Goal: Register for event/course

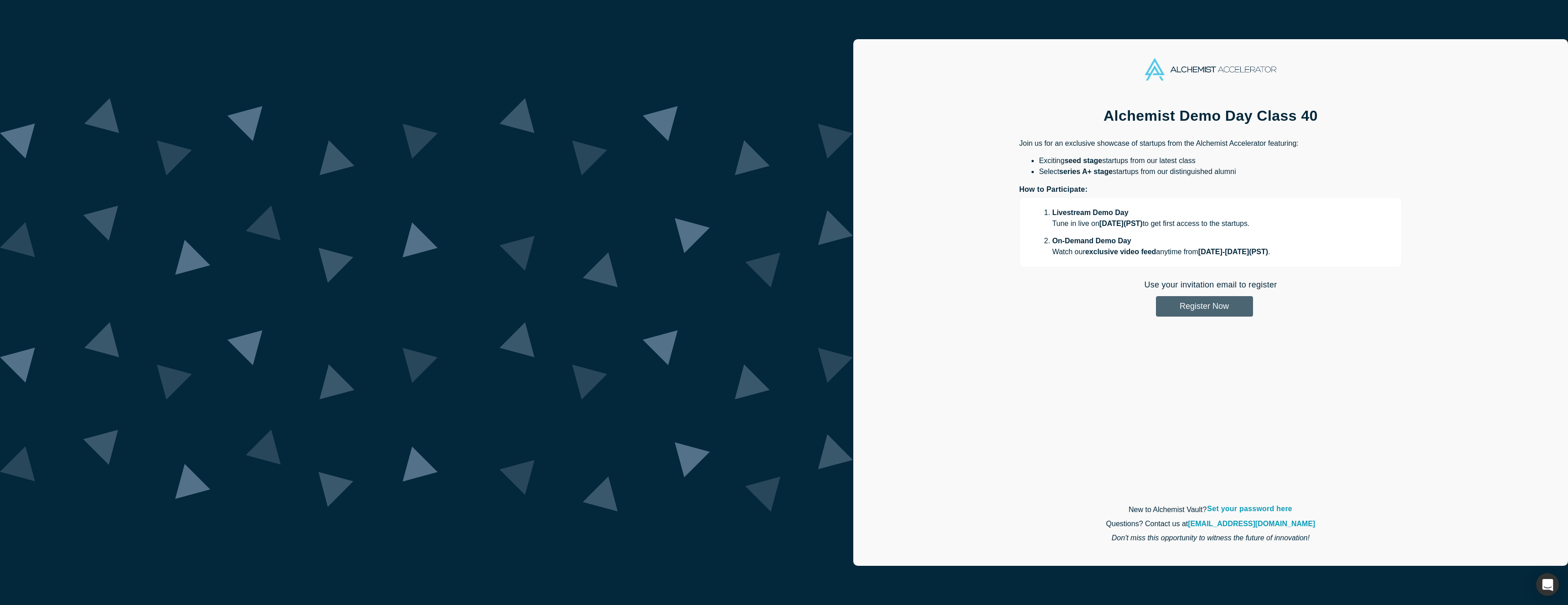
click at [1156, 306] on button "Register Now" at bounding box center [1205, 307] width 97 height 21
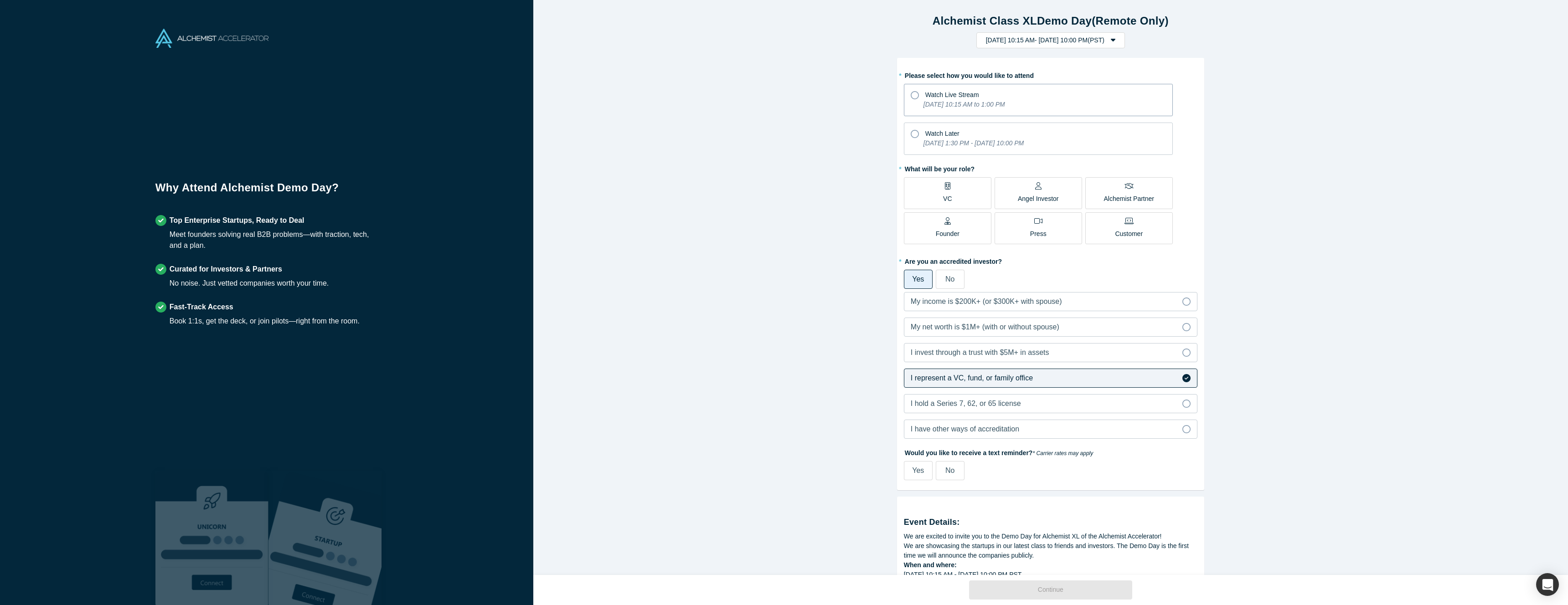
click at [915, 92] on icon at bounding box center [914, 95] width 8 height 8
click at [0, 0] on input "Watch Live Stream [DATE] 10:15 AM to 1:00 PM" at bounding box center [0, 0] width 0 height 0
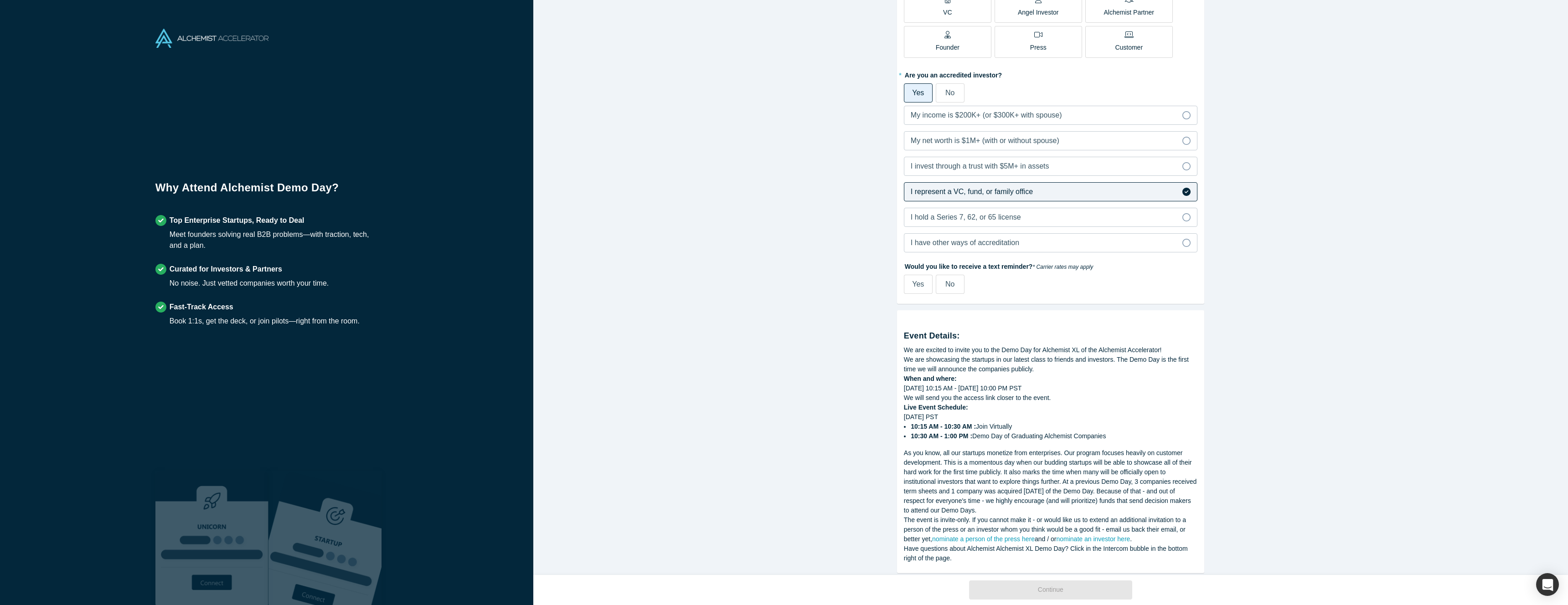
scroll to position [206, 0]
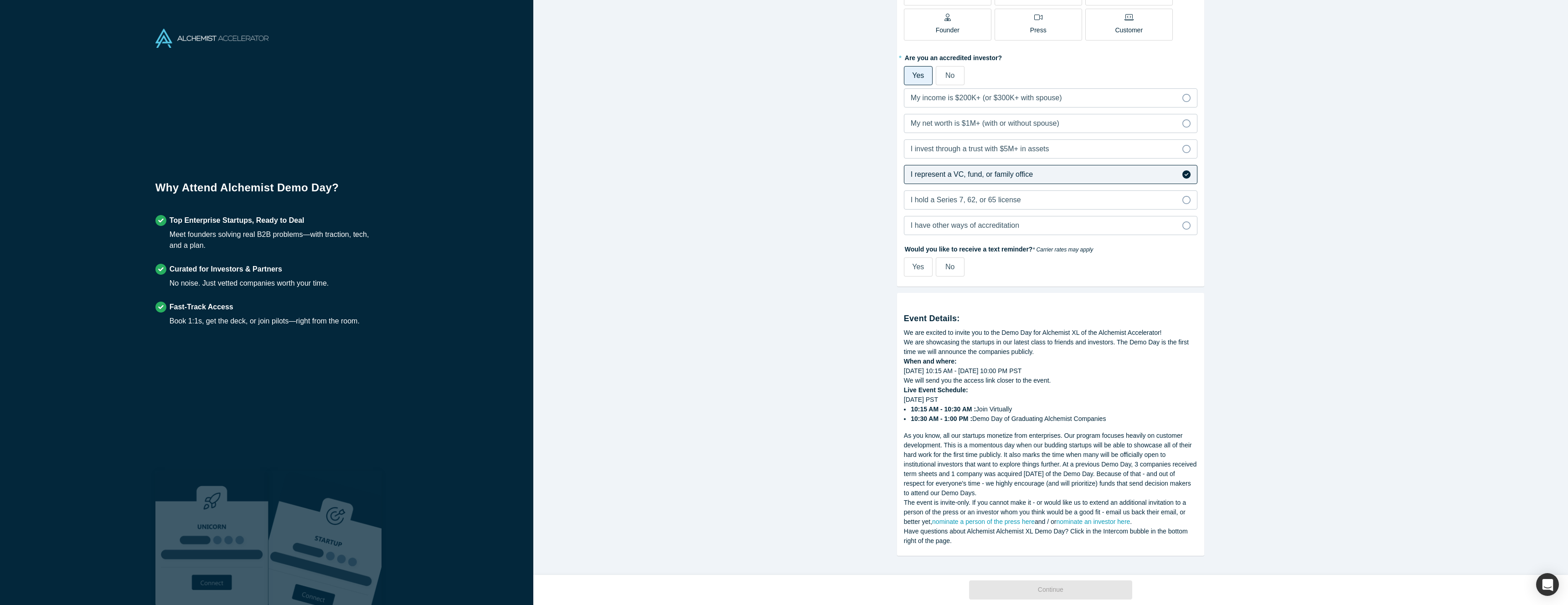
click at [948, 263] on span "No" at bounding box center [950, 267] width 9 height 8
click at [0, 0] on input "No" at bounding box center [0, 0] width 0 height 0
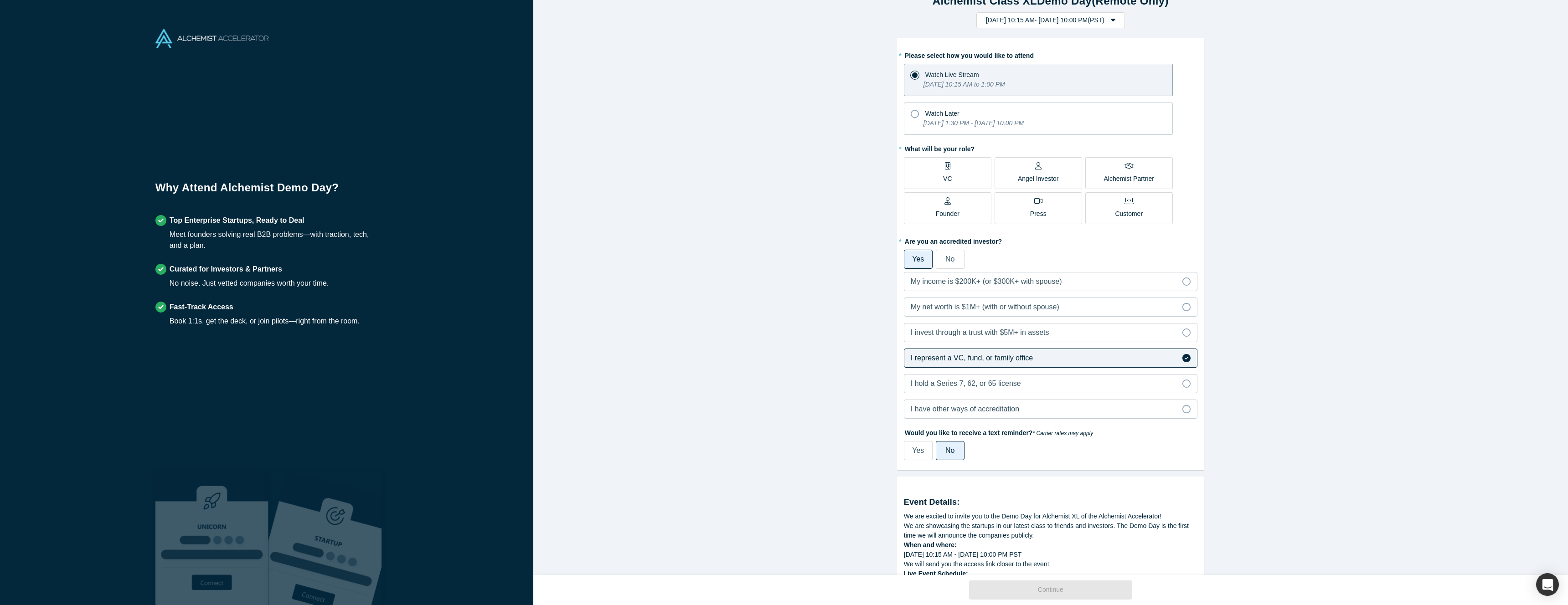
scroll to position [0, 0]
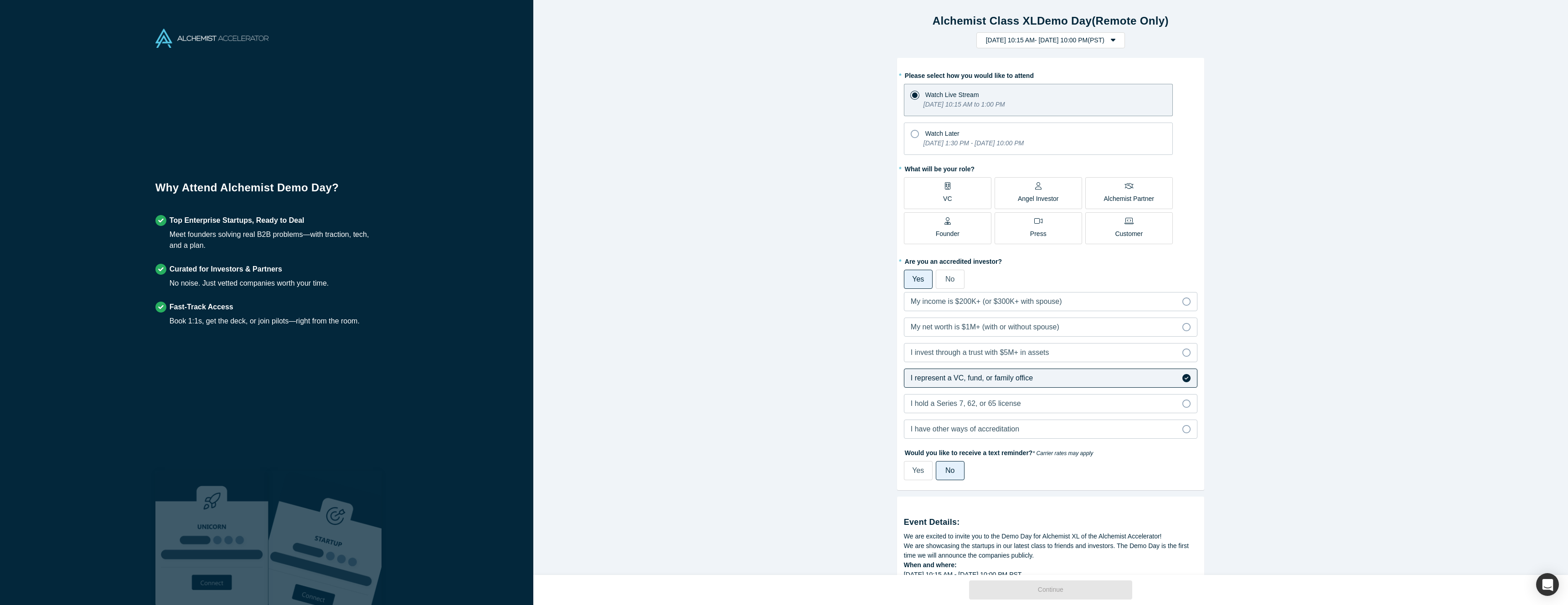
click at [956, 197] on label "VC" at bounding box center [948, 193] width 88 height 32
click at [0, 0] on input "VC" at bounding box center [0, 0] width 0 height 0
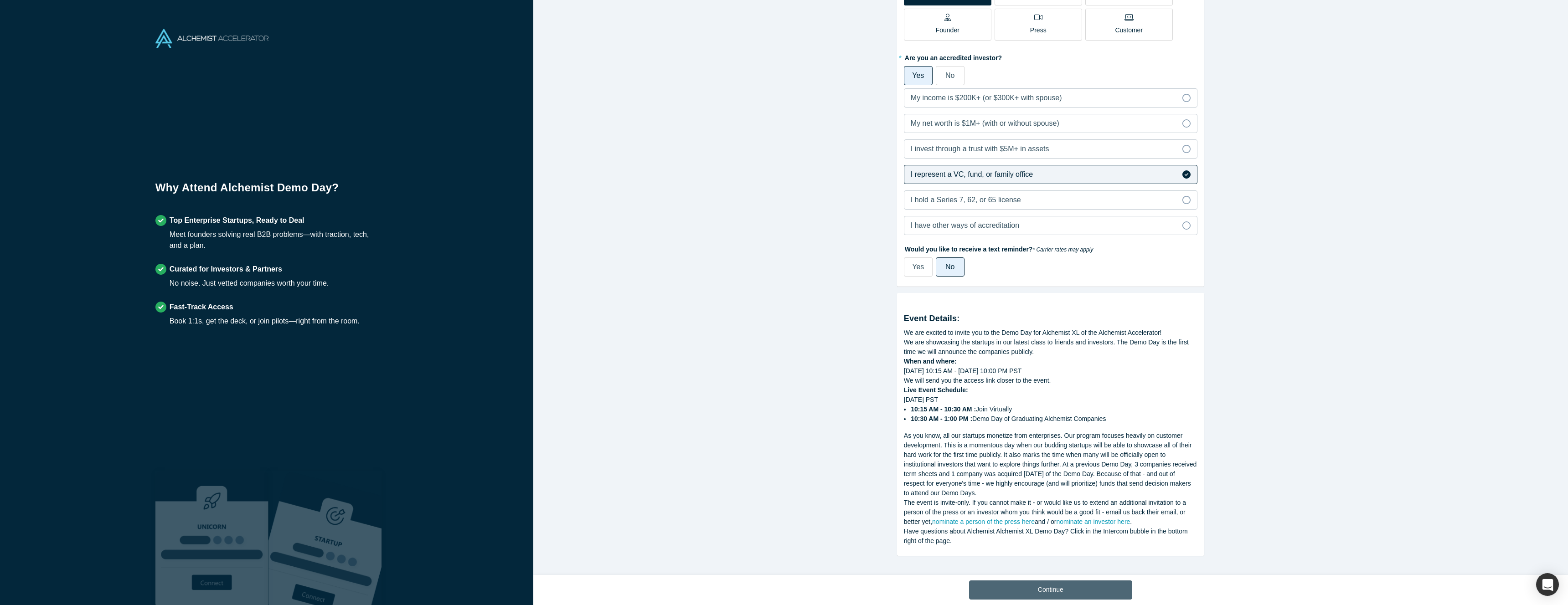
click at [1035, 589] on button "Continue" at bounding box center [1051, 590] width 163 height 19
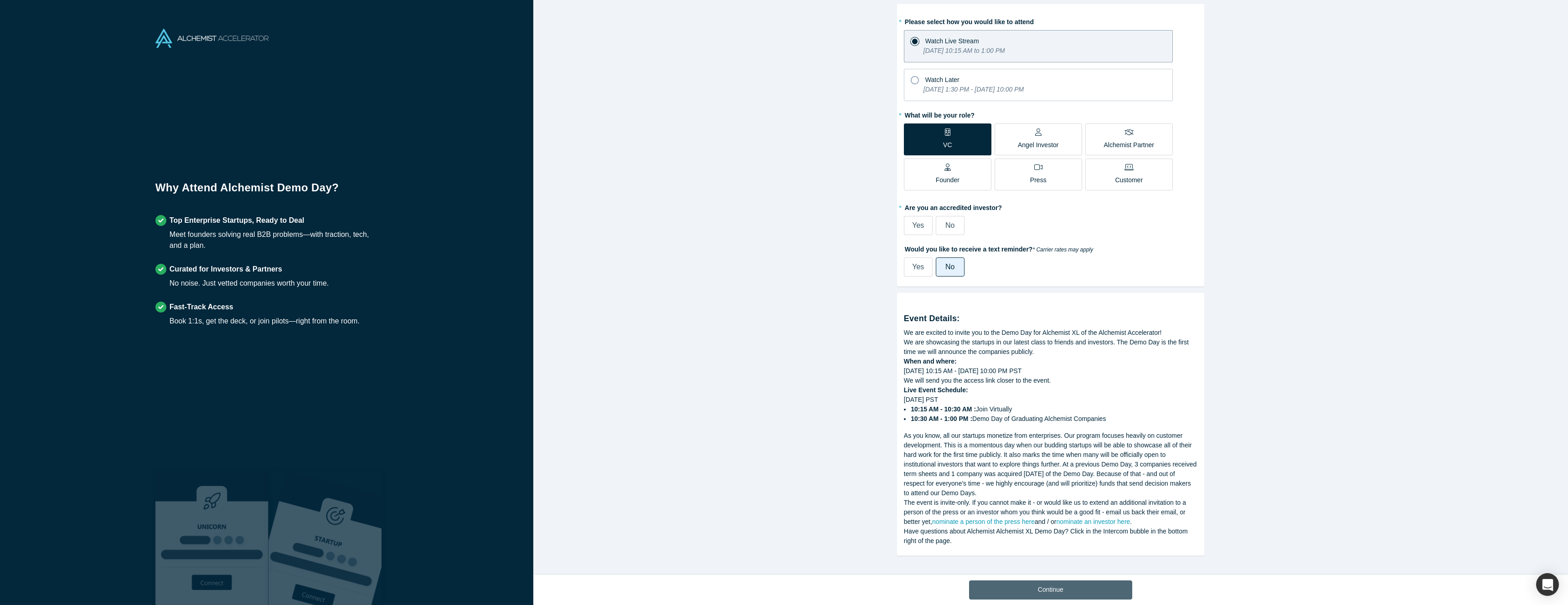
scroll to position [55, 0]
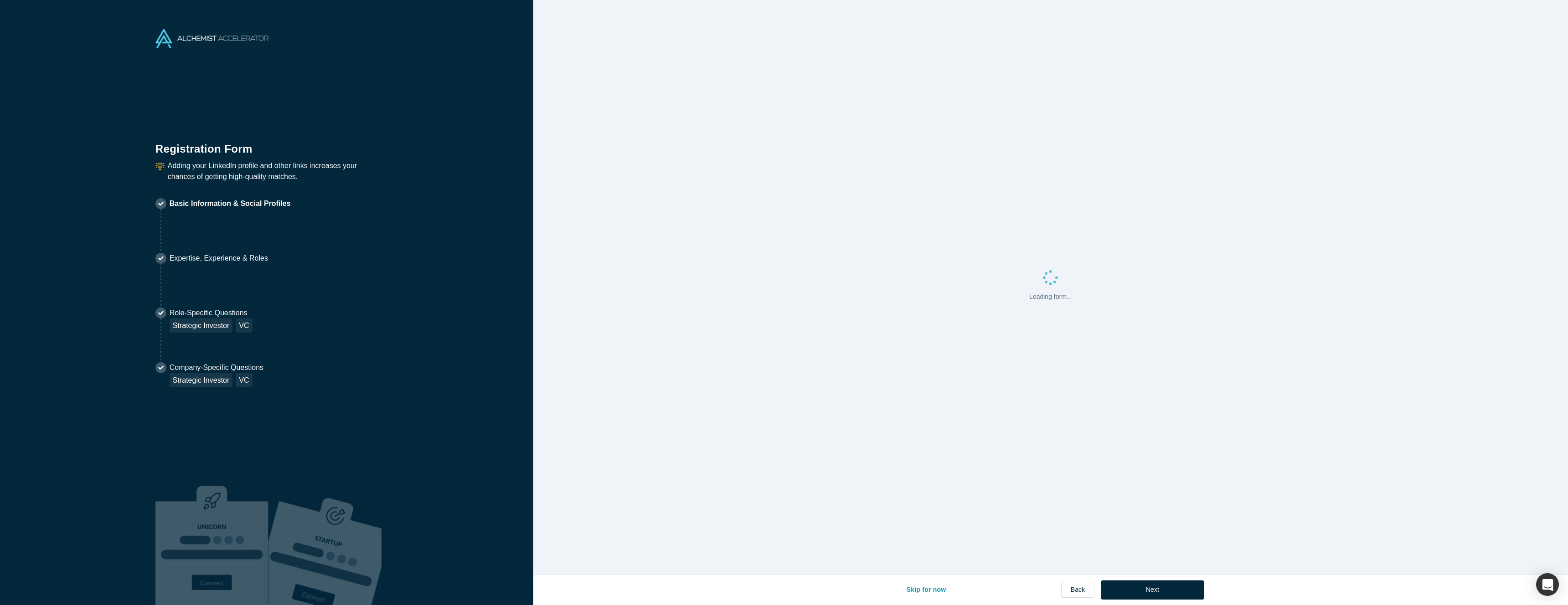
select select "US"
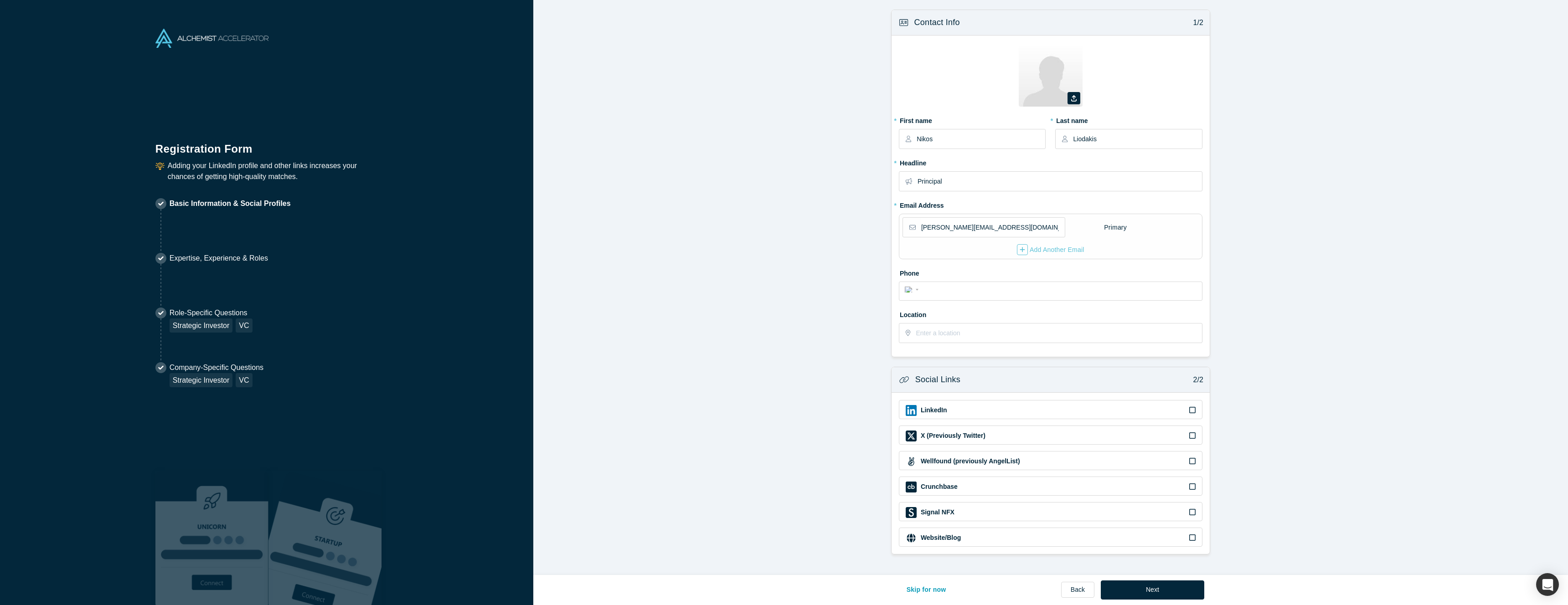
click at [1130, 579] on div "Skip for now Back Next" at bounding box center [1051, 590] width 307 height 30
click at [1133, 587] on button "Next" at bounding box center [1152, 590] width 103 height 19
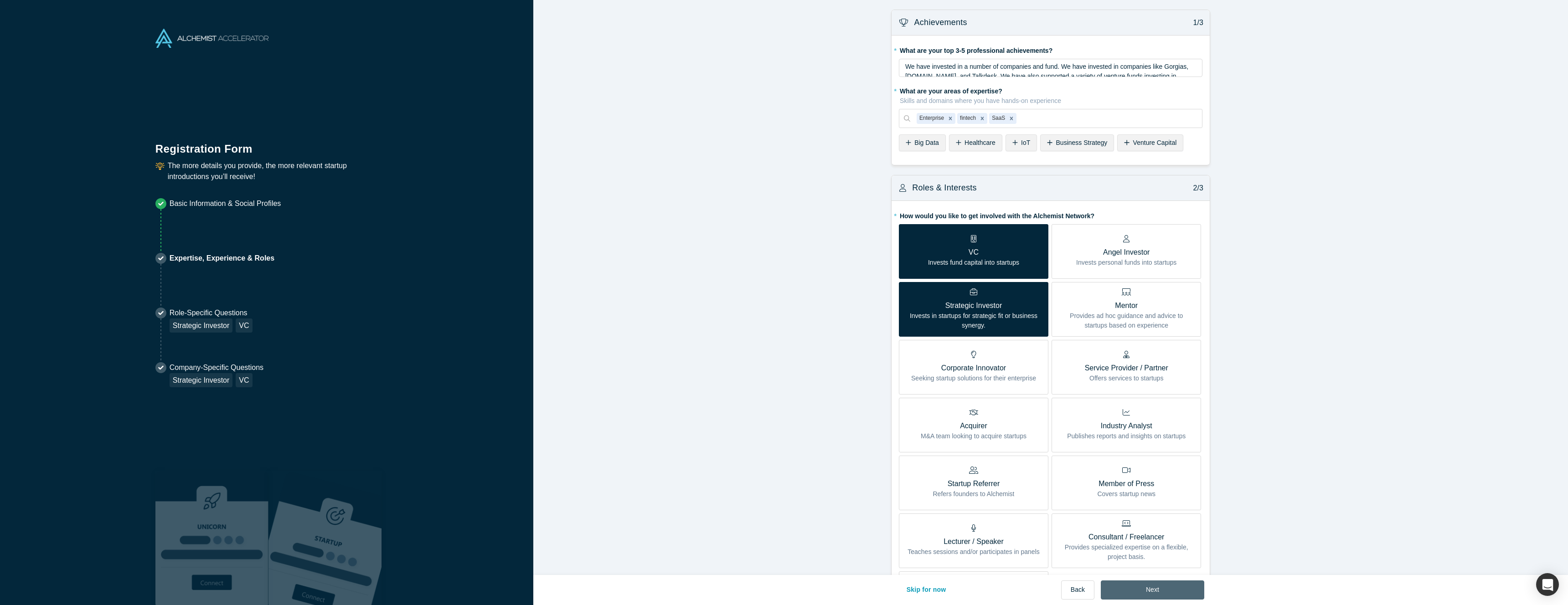
click at [1133, 587] on button "Next" at bounding box center [1152, 590] width 103 height 19
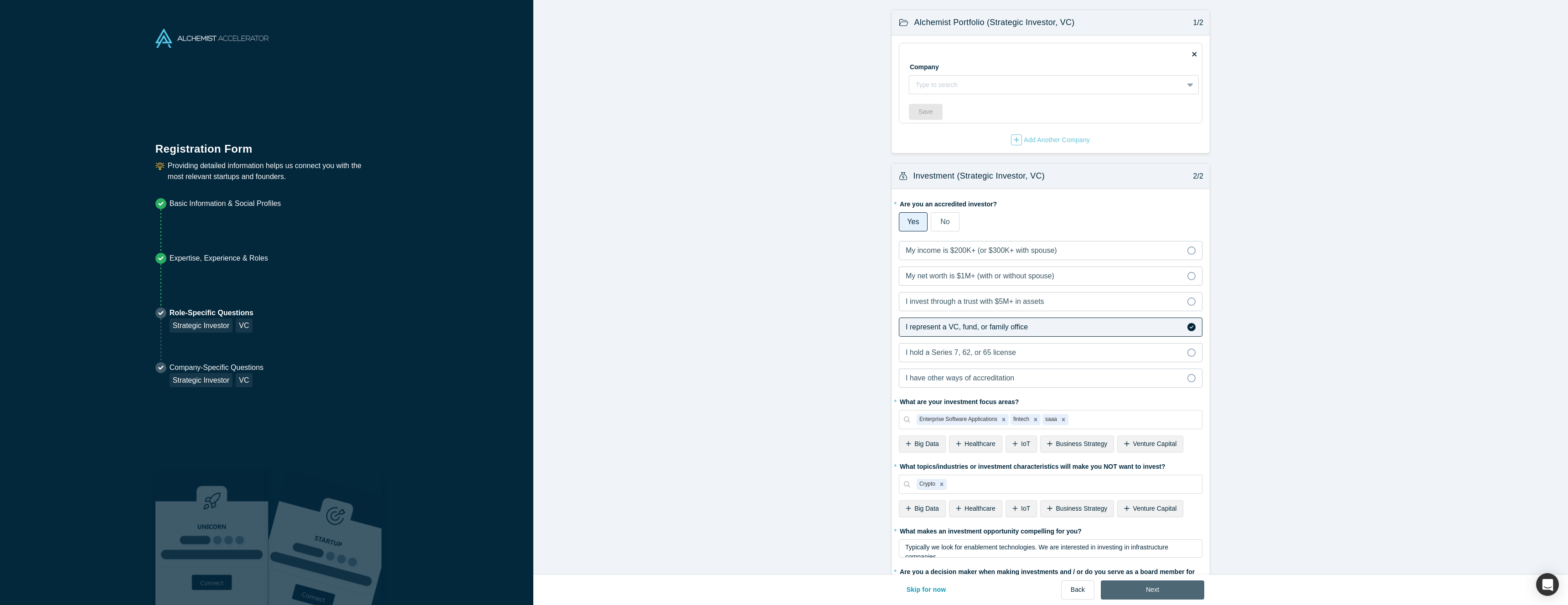
click at [1133, 587] on button "Next" at bounding box center [1152, 590] width 103 height 19
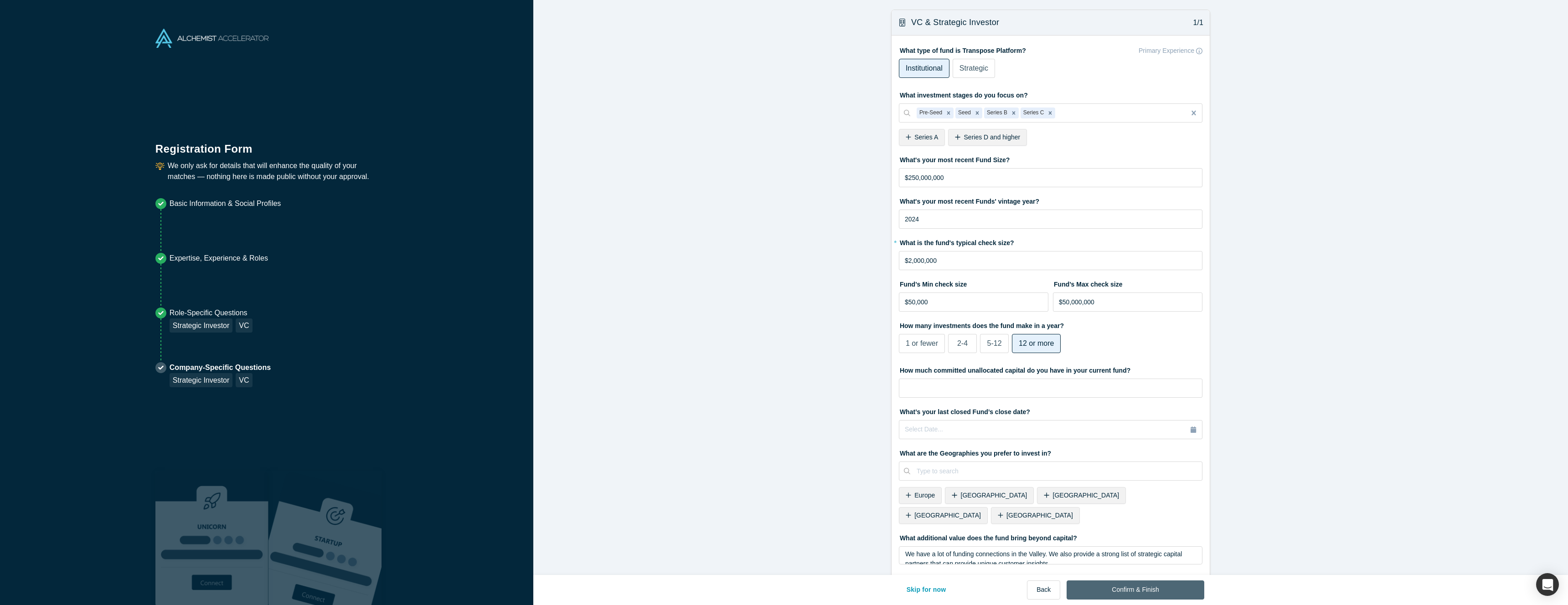
click at [1133, 587] on button "Confirm & Finish" at bounding box center [1135, 590] width 137 height 19
